Goal: Information Seeking & Learning: Find specific fact

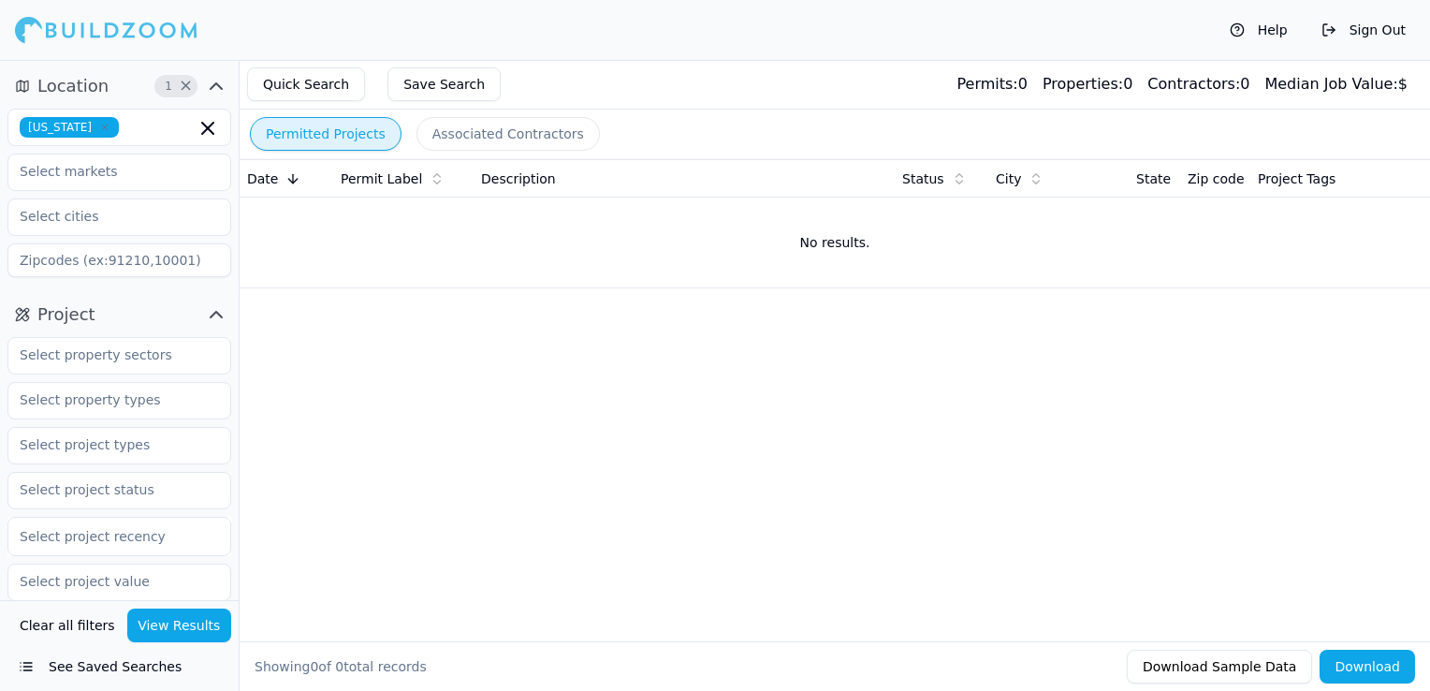
click at [104, 122] on icon "button" at bounding box center [104, 127] width 11 height 11
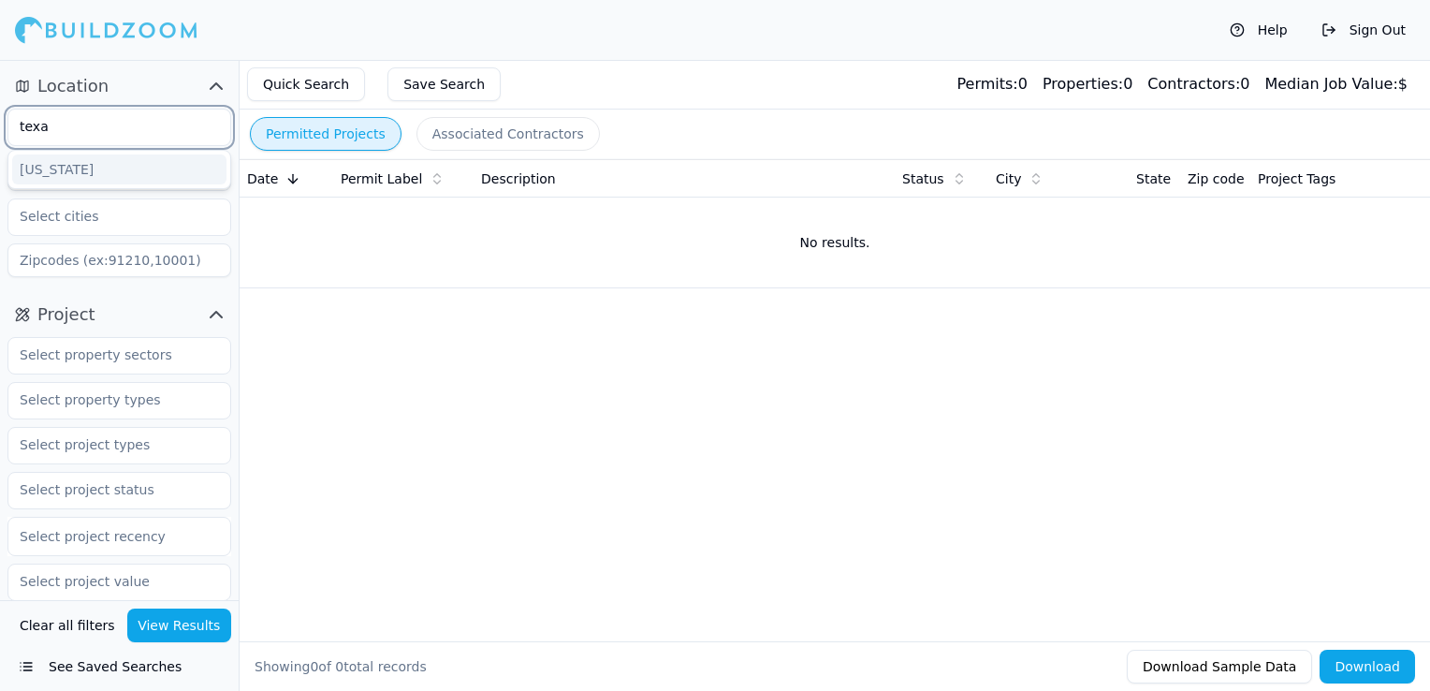
type input "texas"
click at [94, 166] on div "Texas" at bounding box center [119, 169] width 214 height 30
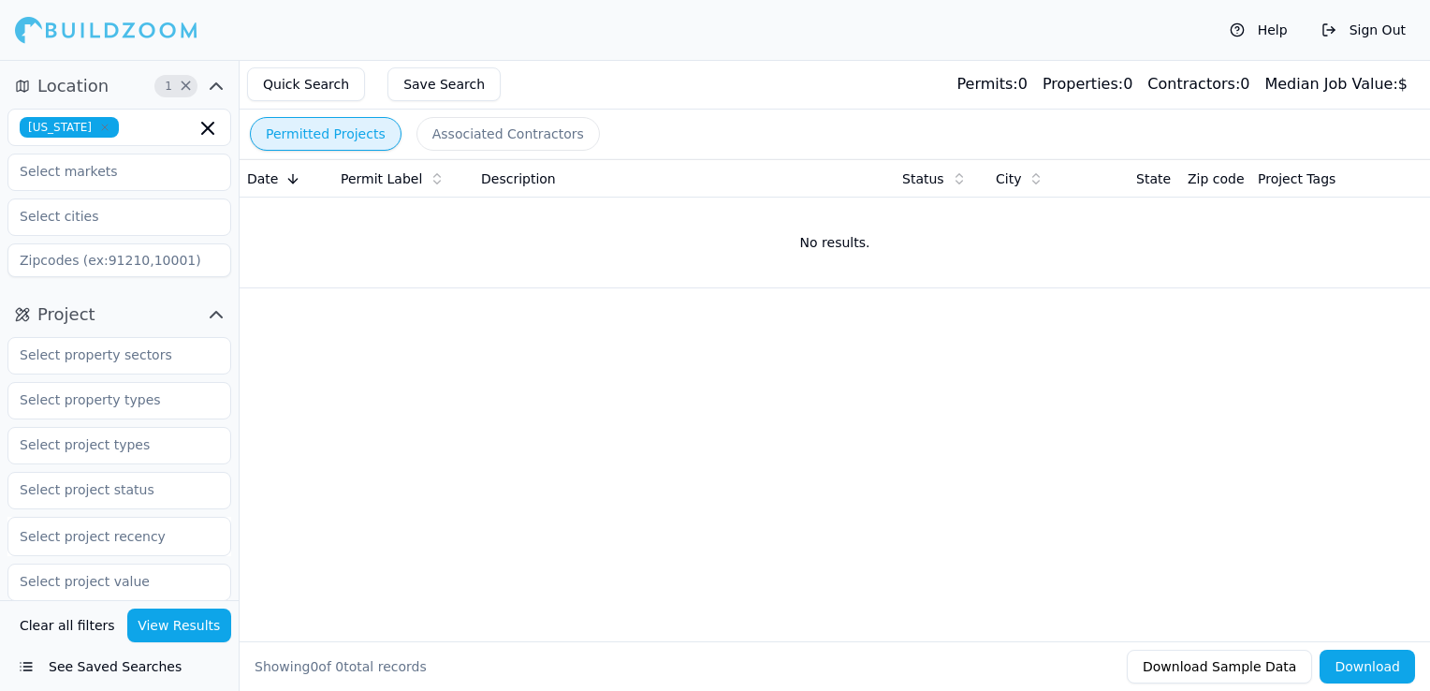
click at [617, 78] on div "Quick Search Save Search Permits: 0 Properties: 0 Contractors: 0 Median Job Val…" at bounding box center [835, 85] width 1190 height 50
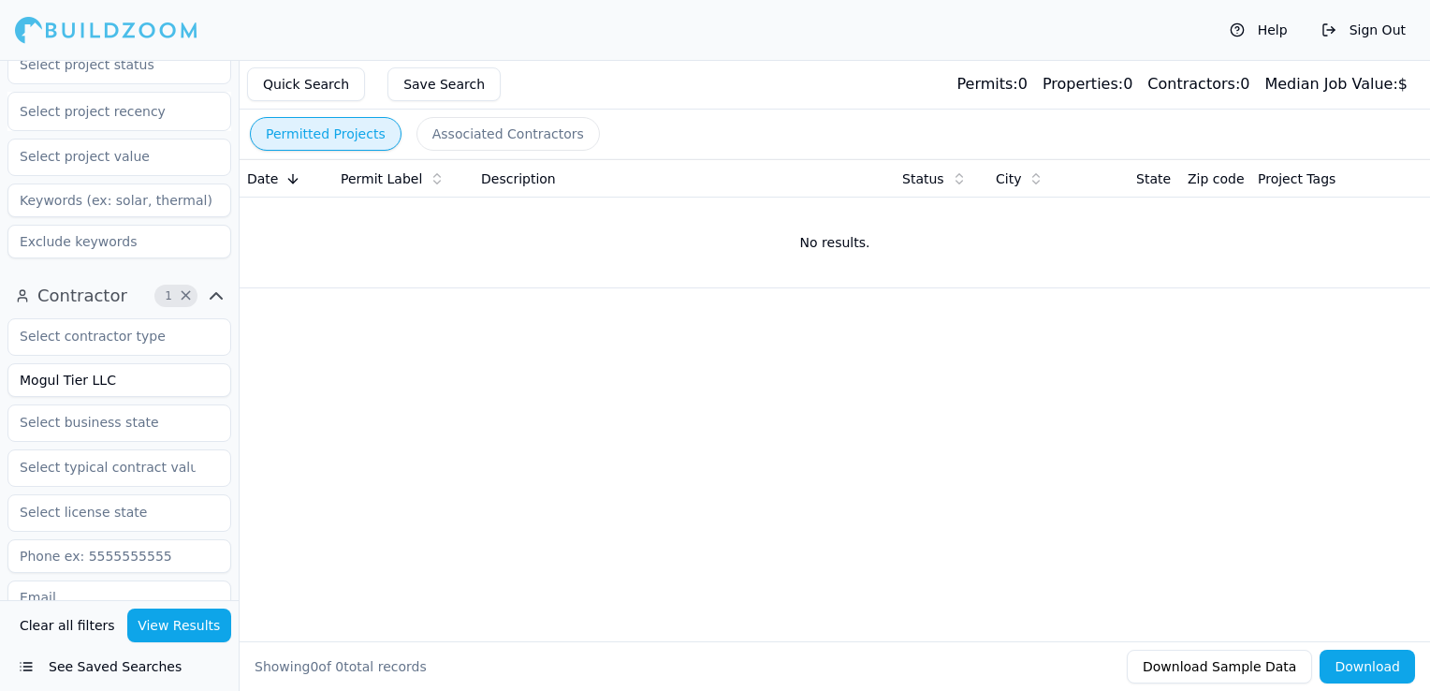
scroll to position [468, 0]
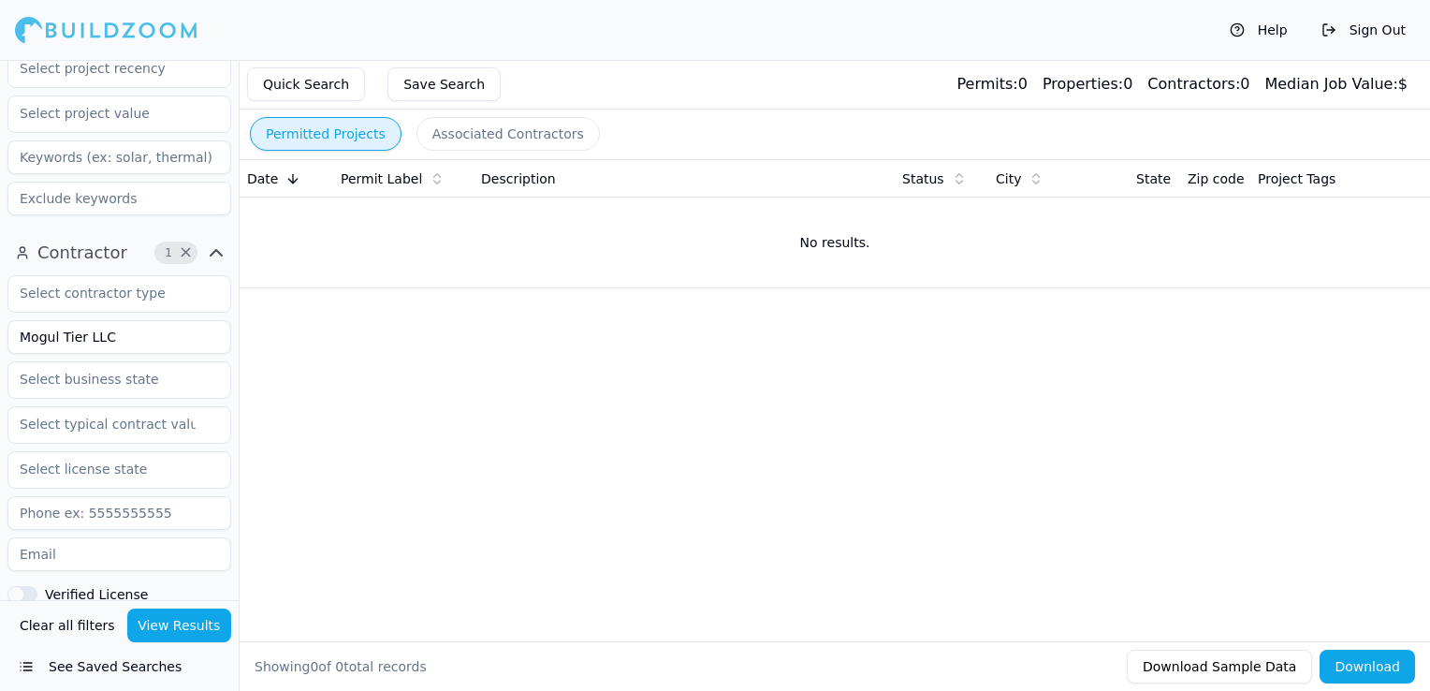
click at [130, 344] on input "Mogul Tier LLC" at bounding box center [119, 337] width 224 height 34
drag, startPoint x: 129, startPoint y: 339, endPoint x: -4, endPoint y: 327, distance: 133.3
click at [0, 327] on html "Help Sign Out Location 1 × Texas Project Select project recency Contractor 1 × …" at bounding box center [715, 345] width 1430 height 691
type input "Top Cabinets SA LLC"
click at [211, 628] on button "View Results" at bounding box center [179, 625] width 105 height 34
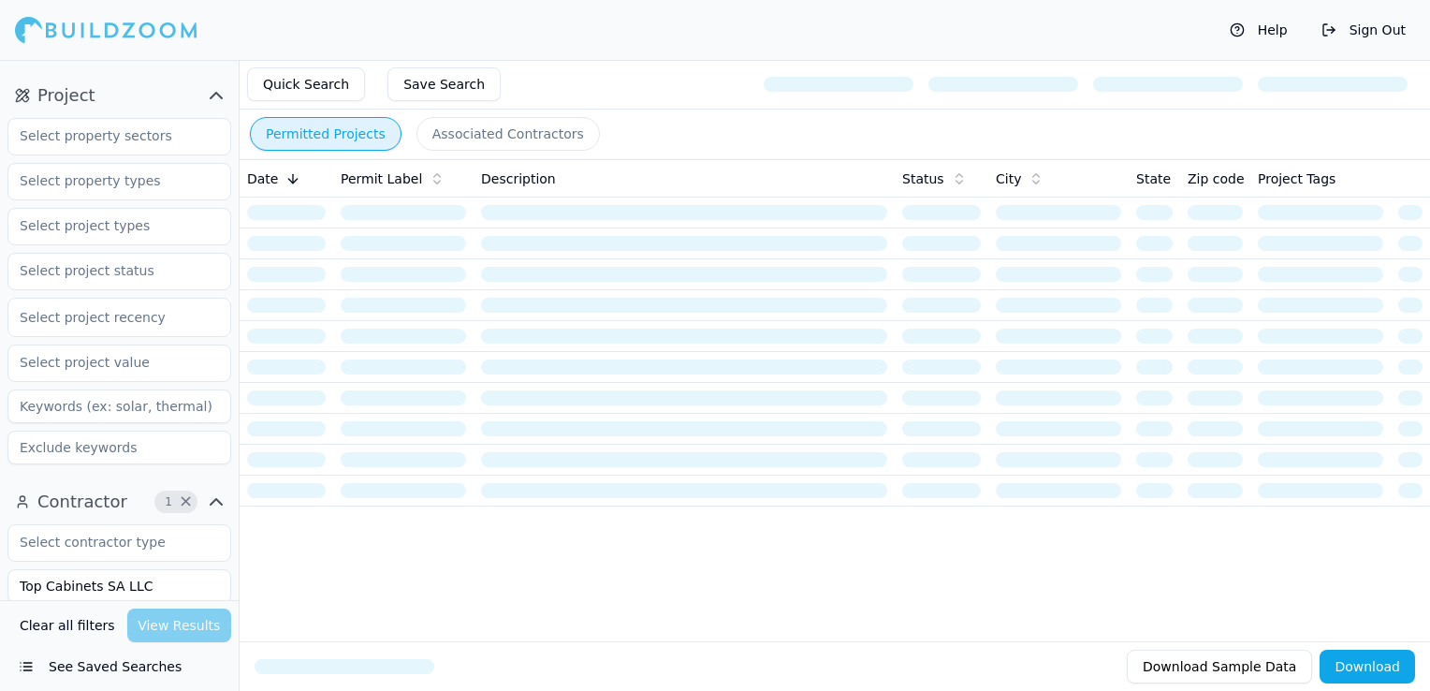
scroll to position [94, 0]
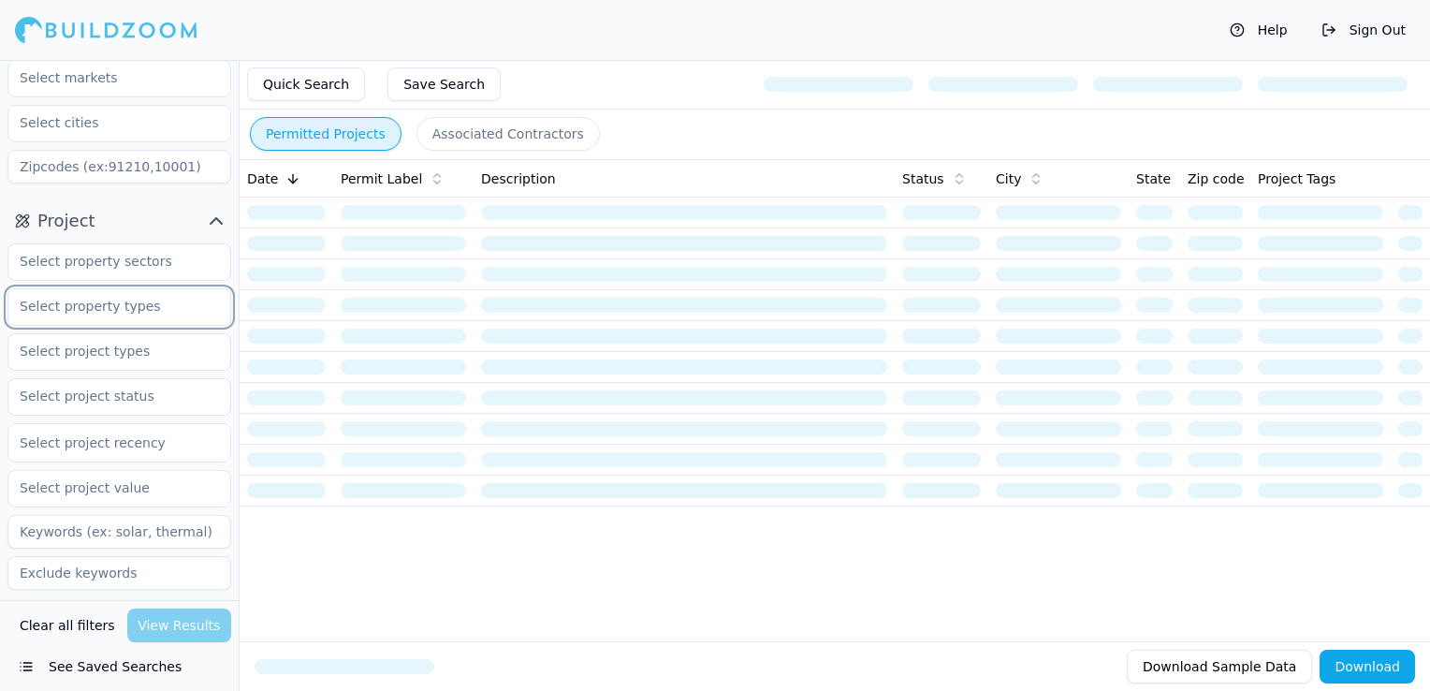
click at [95, 310] on input "text" at bounding box center [107, 306] width 198 height 34
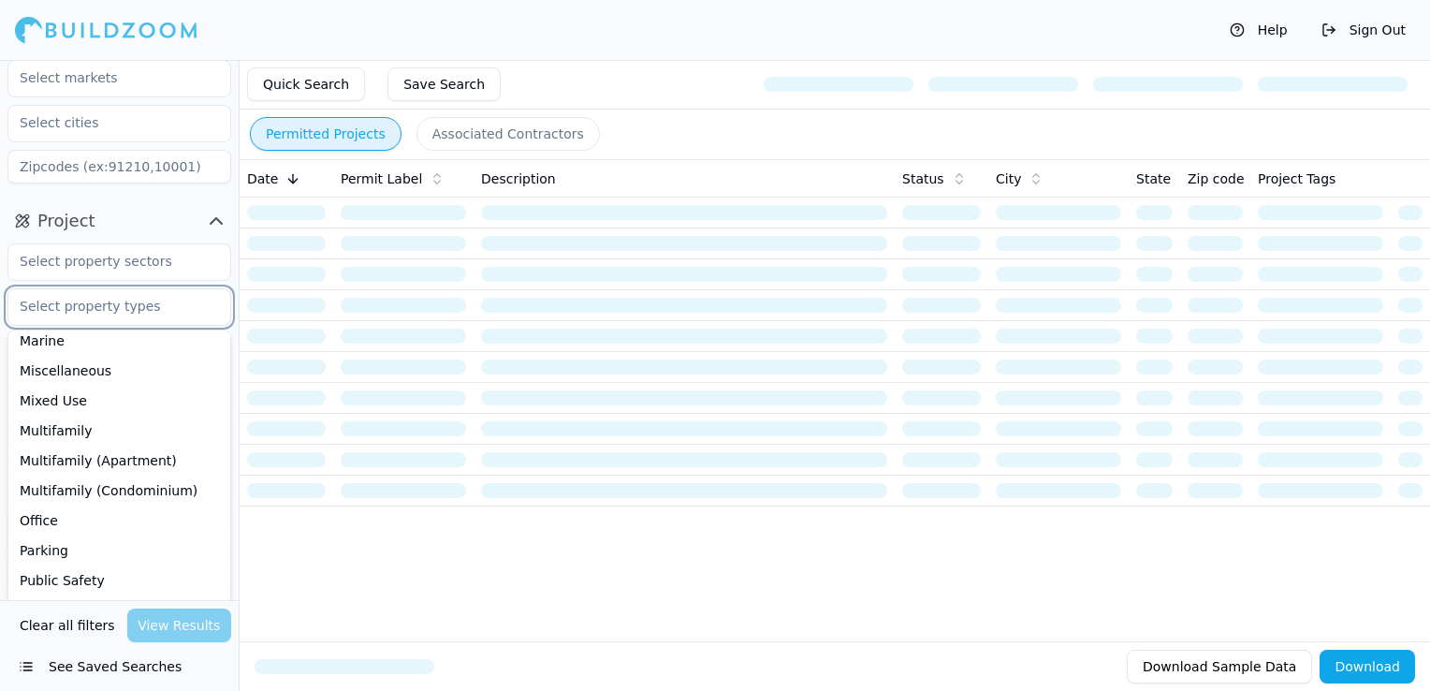
scroll to position [281, 0]
click at [714, 127] on div "Permitted Projects Associated Contractors" at bounding box center [835, 133] width 1190 height 49
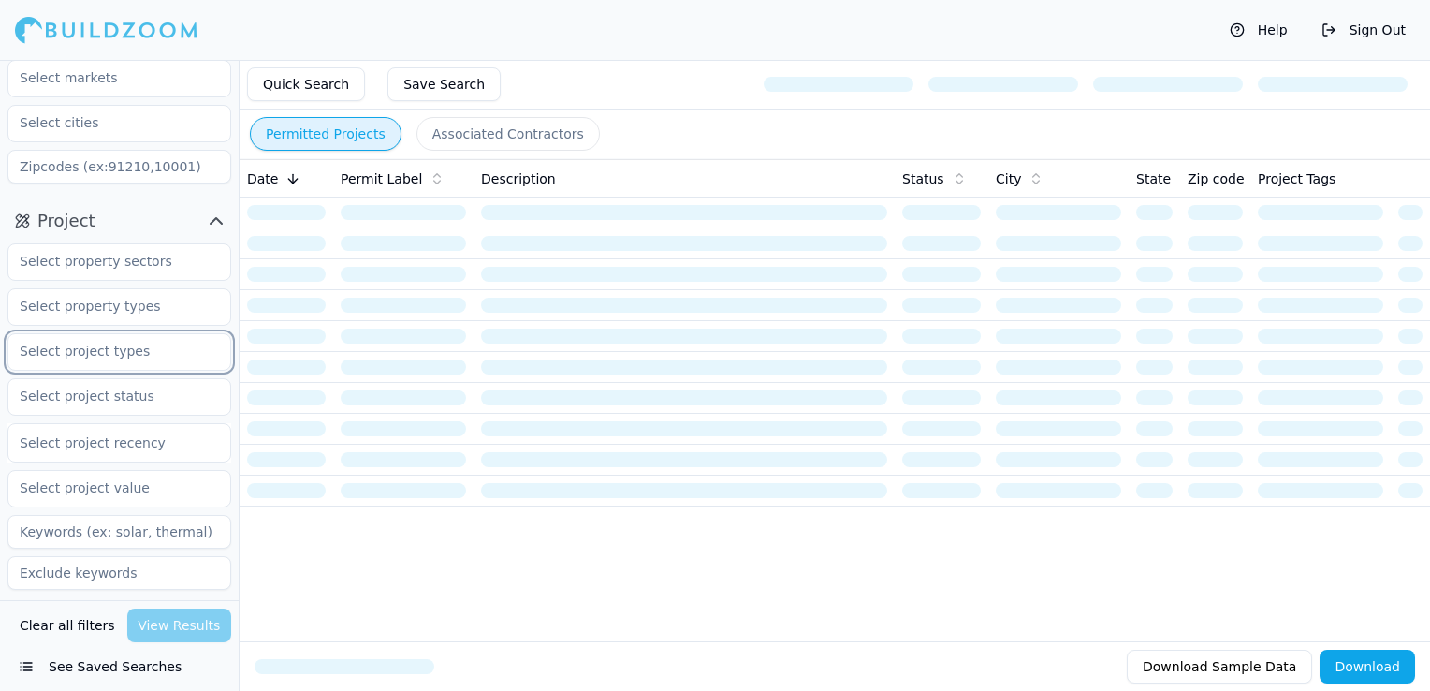
click at [88, 347] on input "text" at bounding box center [107, 351] width 198 height 34
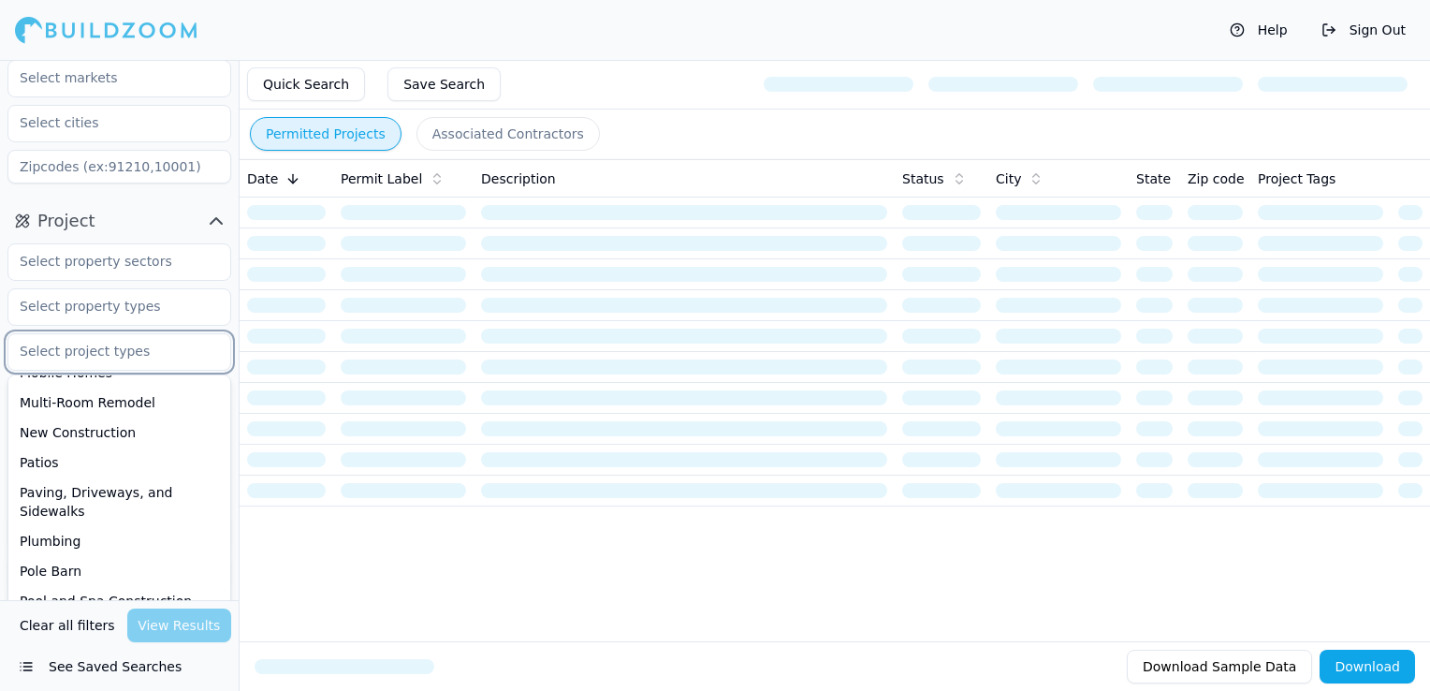
scroll to position [561, 0]
click at [91, 440] on div "New Construction" at bounding box center [119, 431] width 214 height 30
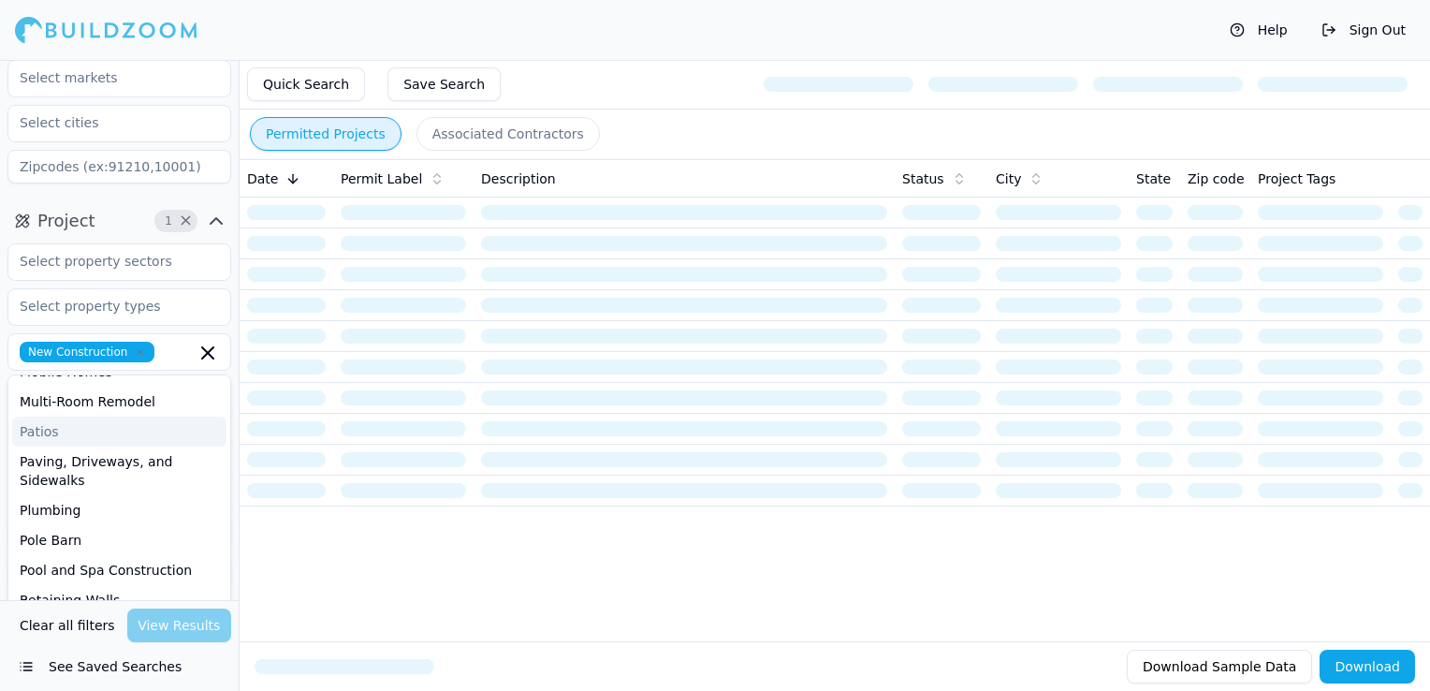
click at [647, 88] on div "Quick Search Save Search" at bounding box center [835, 85] width 1190 height 50
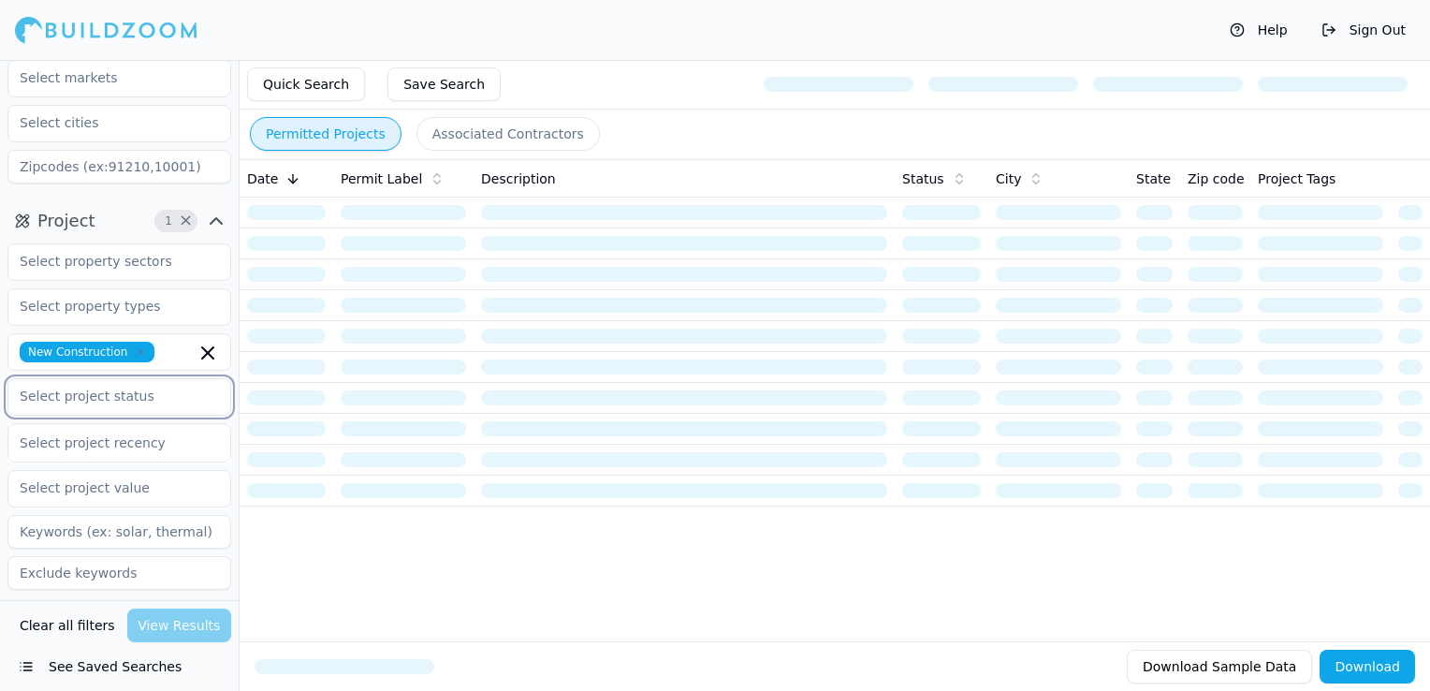
click at [80, 400] on input "text" at bounding box center [107, 396] width 198 height 34
click at [63, 443] on div "Final" at bounding box center [119, 439] width 214 height 30
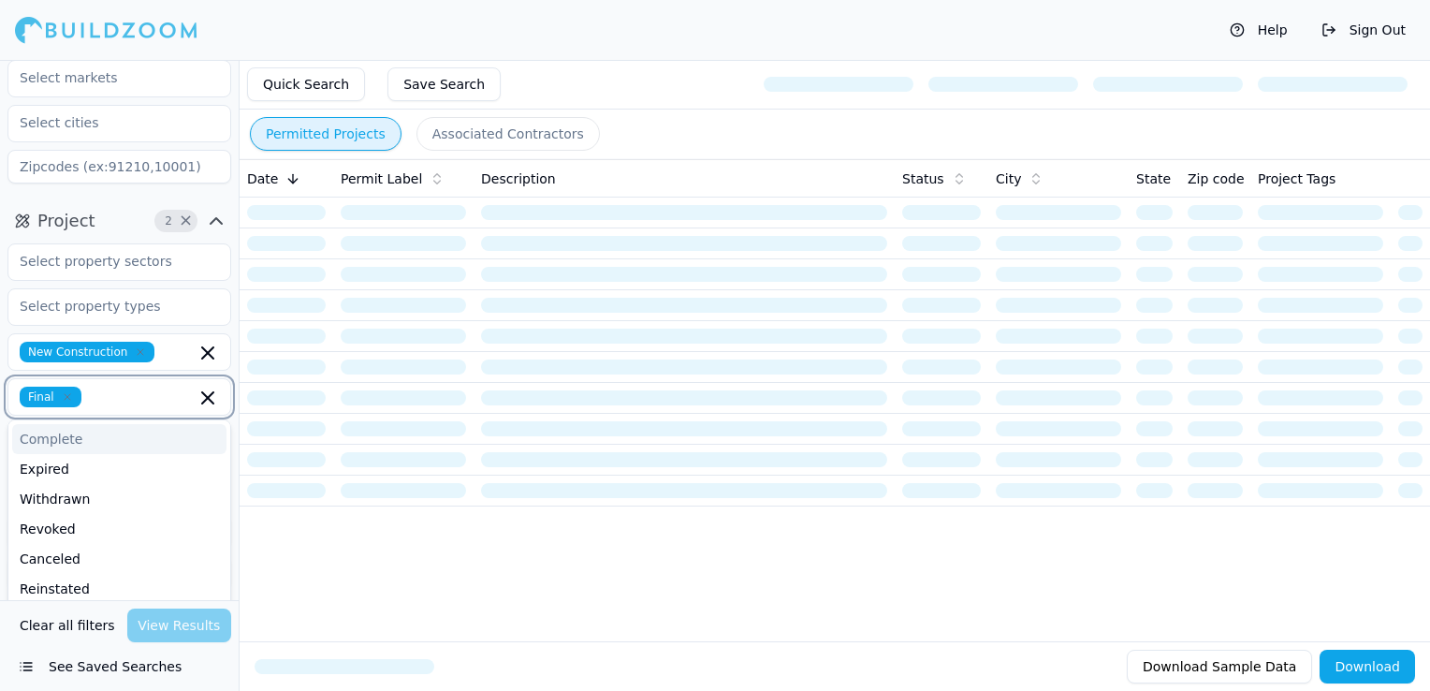
click at [82, 441] on div "Complete" at bounding box center [119, 439] width 214 height 30
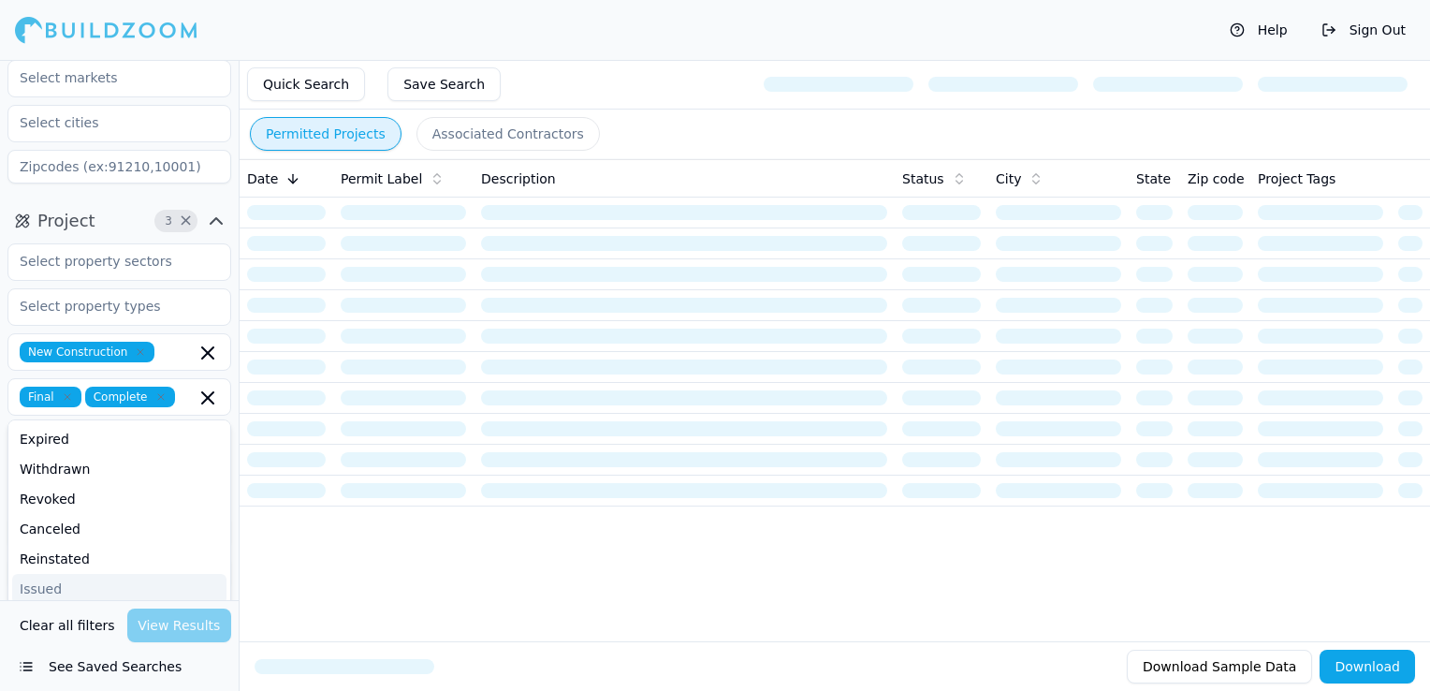
click at [610, 83] on div "Quick Search Save Search" at bounding box center [835, 85] width 1190 height 50
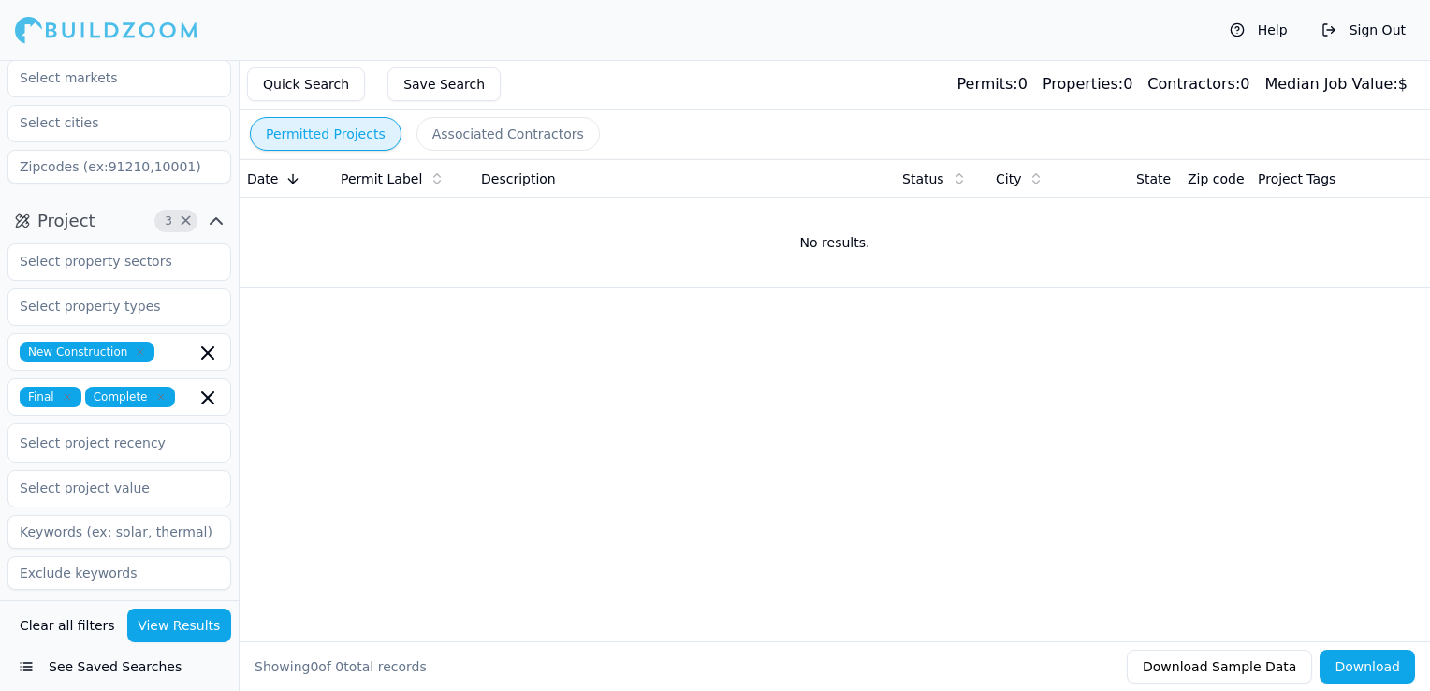
click at [175, 624] on button "View Results" at bounding box center [179, 625] width 105 height 34
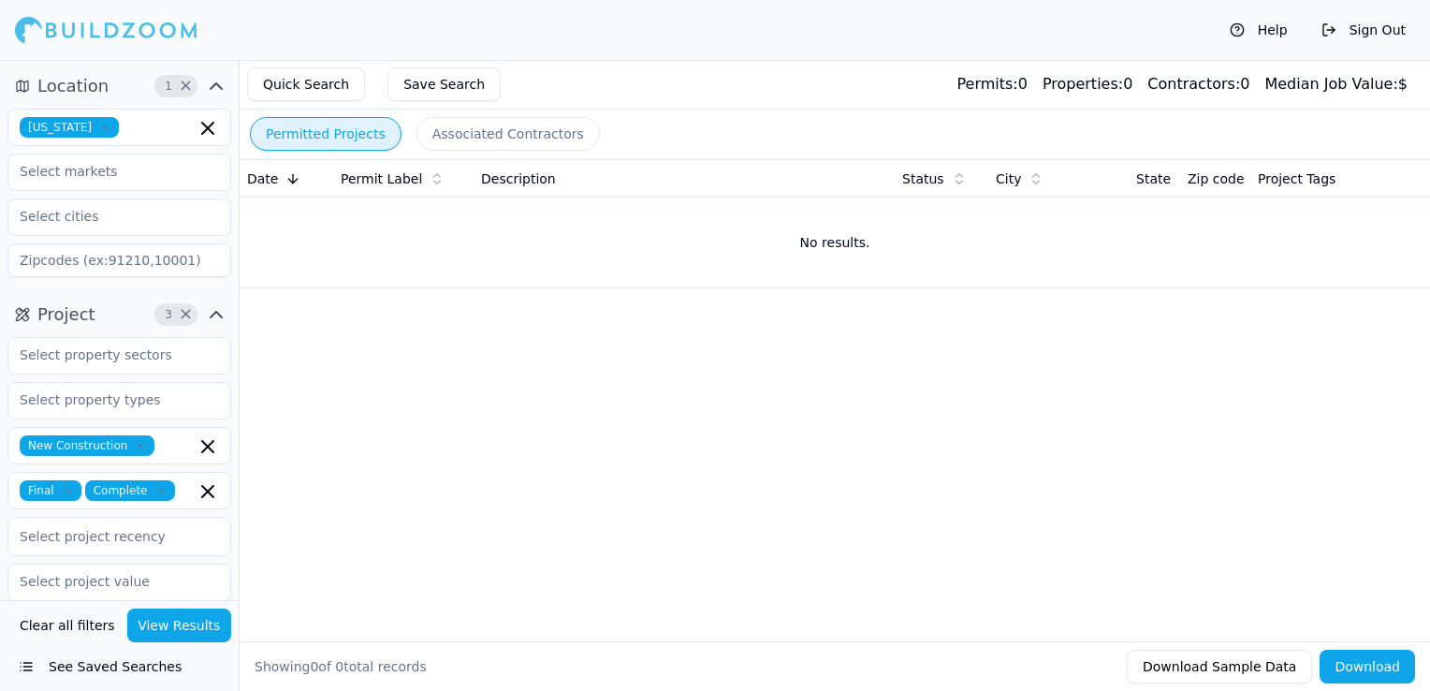
click at [99, 125] on icon "button" at bounding box center [104, 127] width 11 height 11
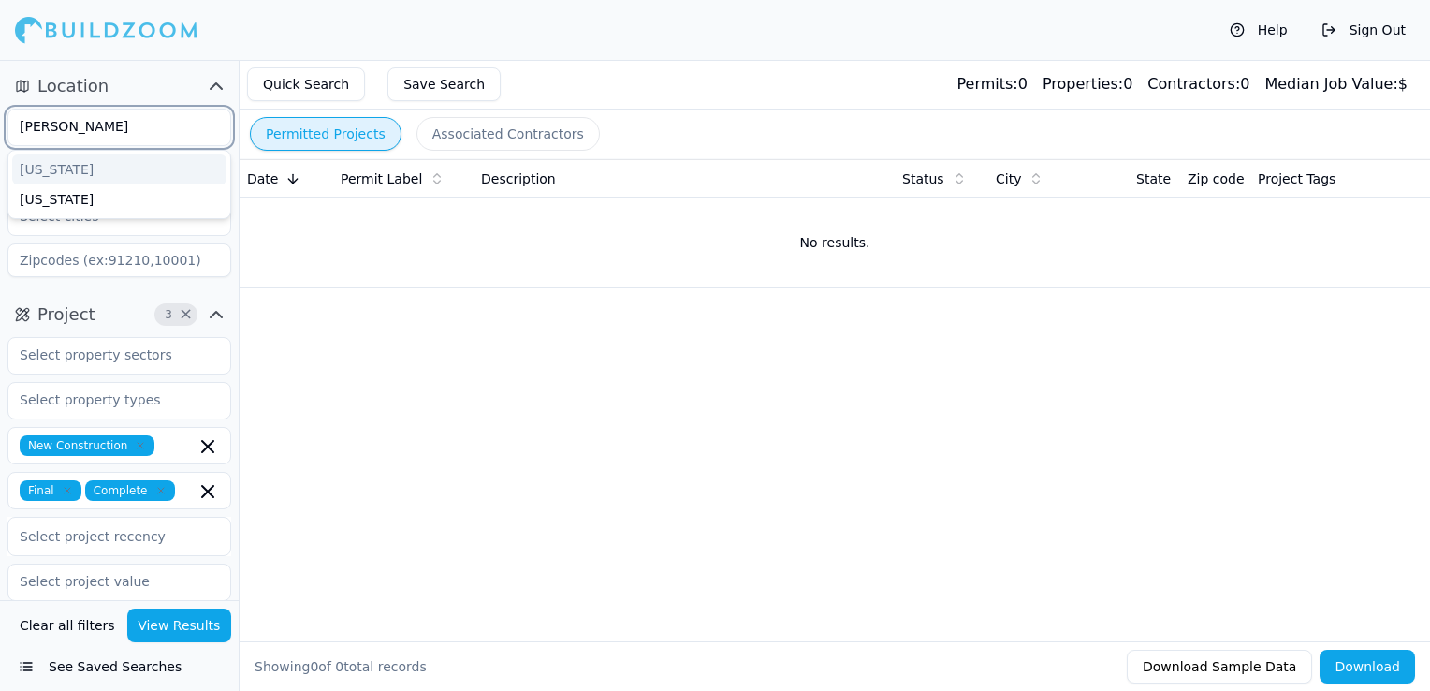
type input "flori"
click at [154, 175] on div "[US_STATE]" at bounding box center [119, 169] width 214 height 30
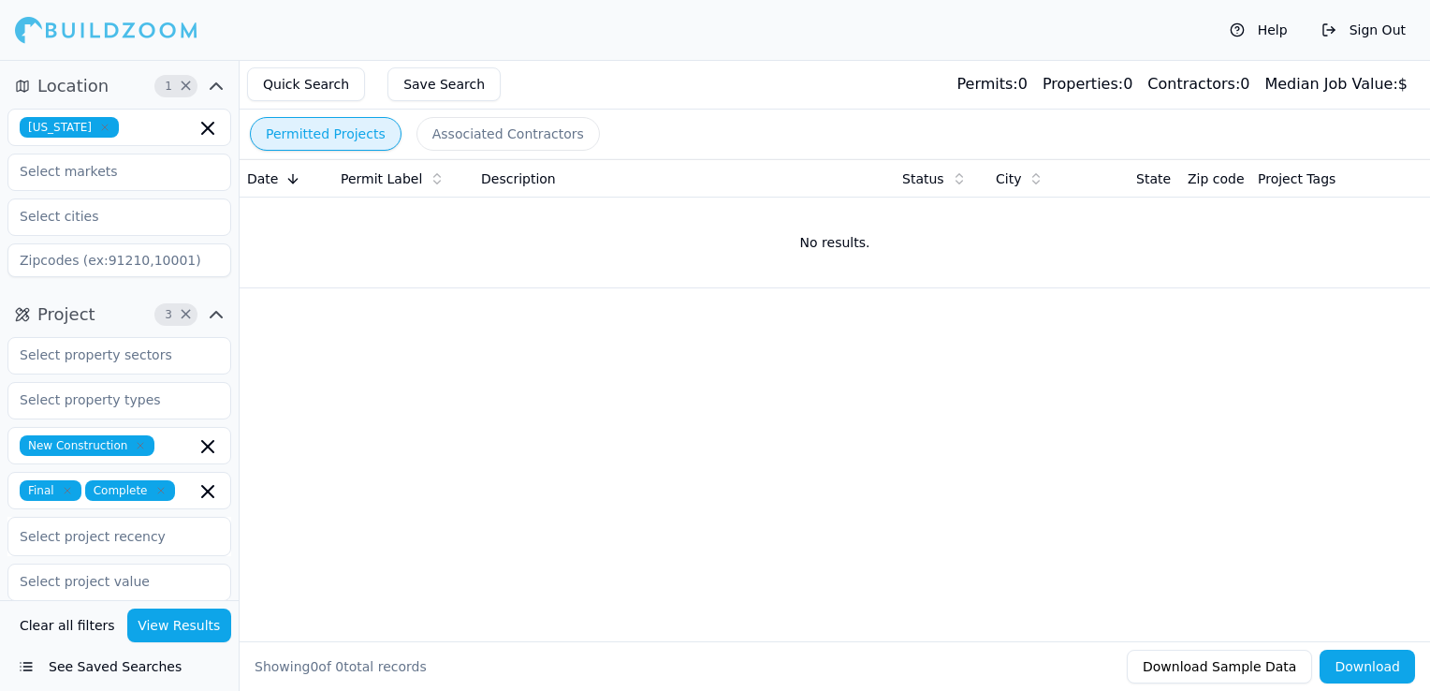
click at [574, 69] on div "Quick Search Save Search Permits: 0 Properties: 0 Contractors: 0 Median Job Val…" at bounding box center [835, 85] width 1190 height 50
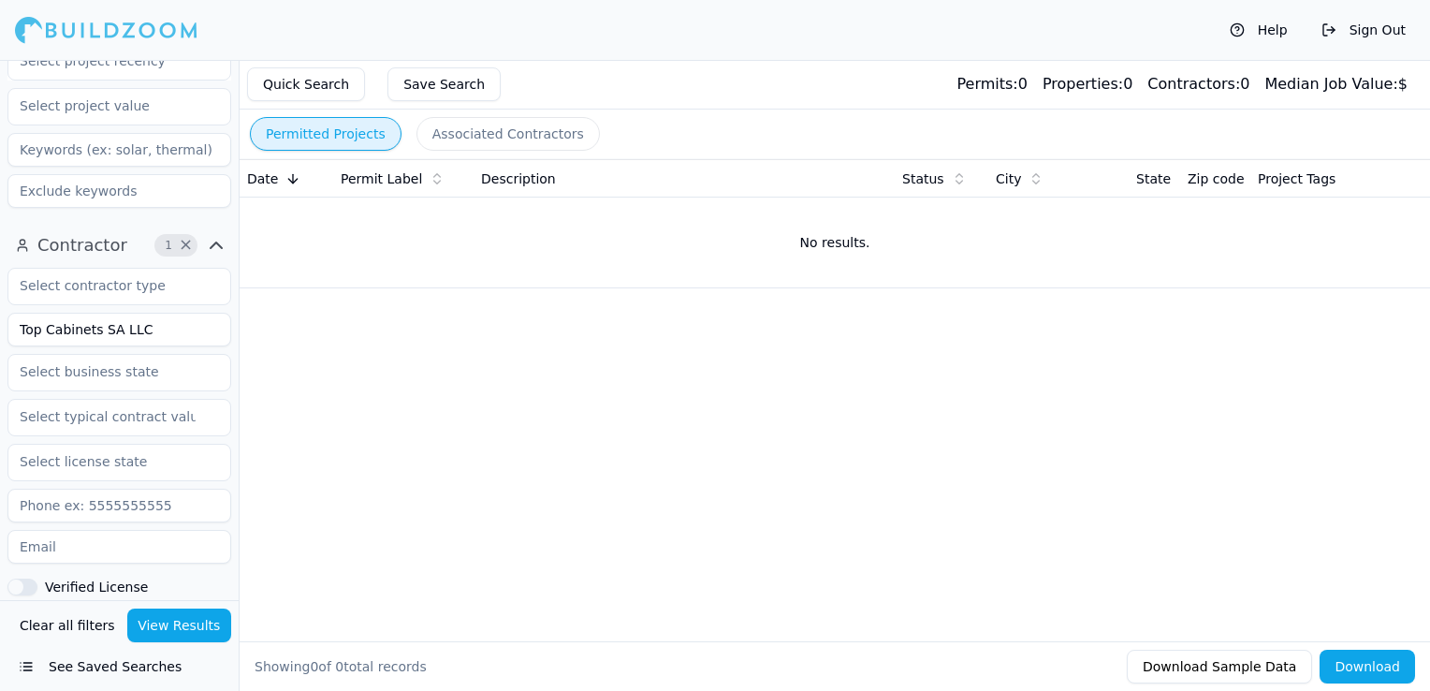
scroll to position [456, 0]
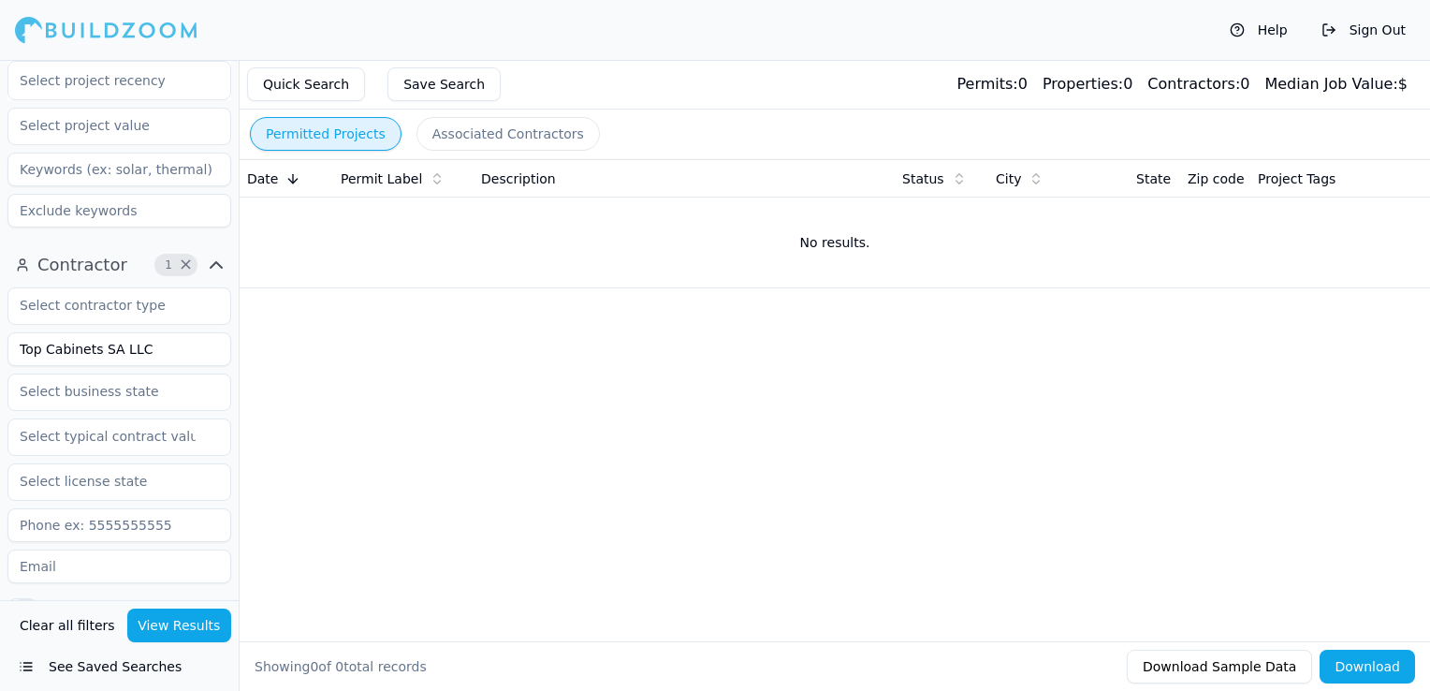
drag, startPoint x: 159, startPoint y: 352, endPoint x: -4, endPoint y: 344, distance: 163.0
click at [0, 344] on html "Help Sign Out Location 1 × Florida Project 3 × New Construction Final Complete …" at bounding box center [715, 345] width 1430 height 691
type input "DHM Construction Services LLC"
click at [211, 630] on button "View Results" at bounding box center [179, 625] width 105 height 34
